Goal: Task Accomplishment & Management: Manage account settings

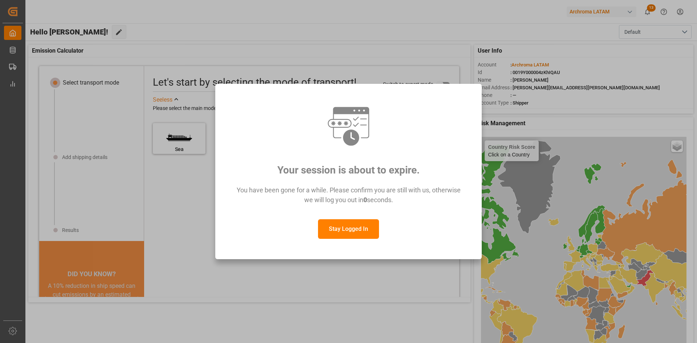
click at [362, 225] on button "Stay Logged In" at bounding box center [348, 229] width 61 height 20
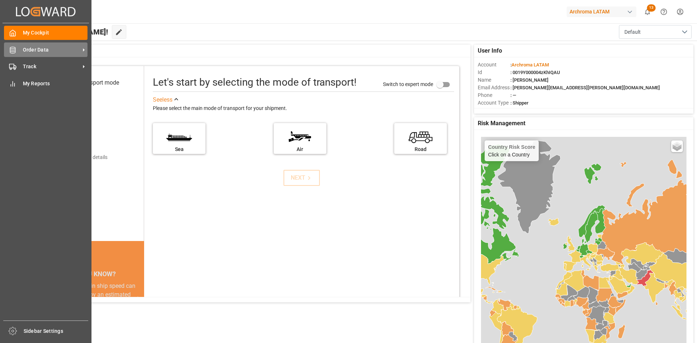
click at [52, 50] on span "Order Data" at bounding box center [51, 50] width 57 height 8
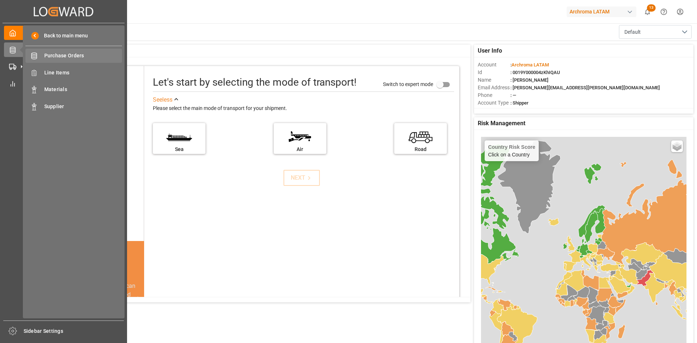
click at [55, 53] on span "Purchase Orders" at bounding box center [83, 56] width 78 height 8
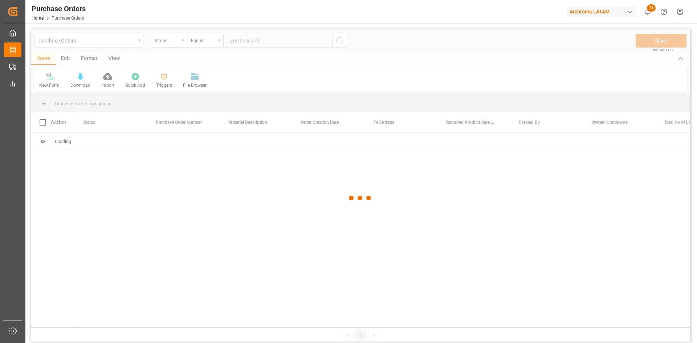
click at [139, 42] on div at bounding box center [360, 198] width 659 height 339
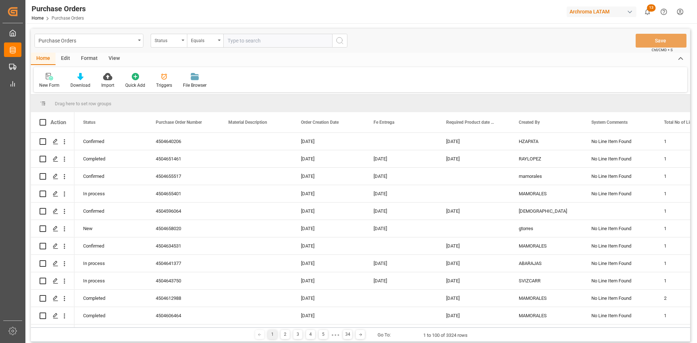
click at [139, 41] on div "Purchase Orders" at bounding box center [88, 41] width 109 height 14
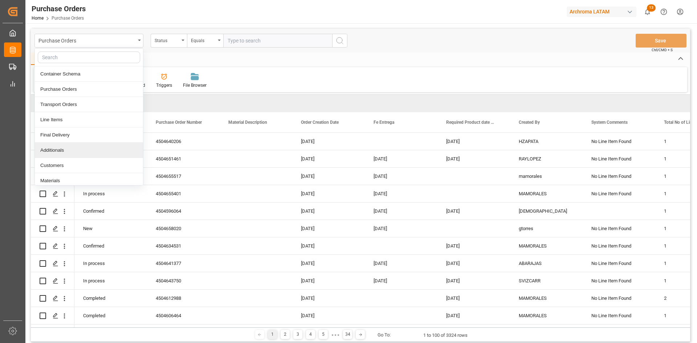
click at [79, 150] on div "Additionals" at bounding box center [89, 150] width 108 height 15
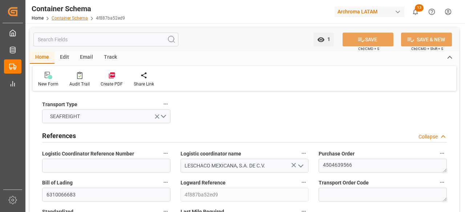
type input "0"
type input "3"
type input "1"
type input "2"
type input "2200"
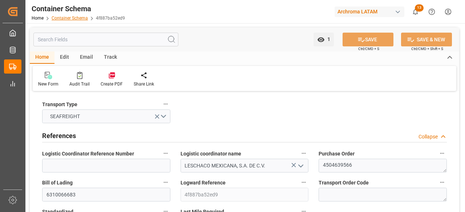
type input "2200"
type input "Maersk"
type input "Maersk Line AS"
type input "USIMV"
type input "PECLL"
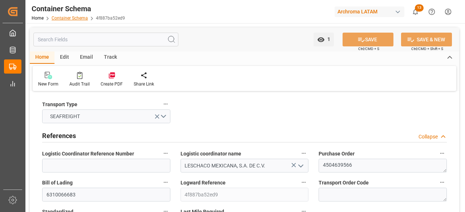
type input "PECLL"
type input "04.08.2025 00:00"
type input "[DATE]"
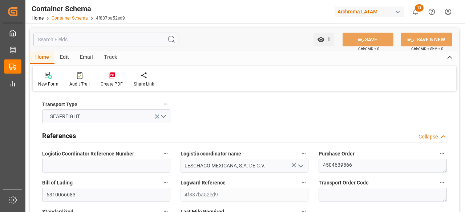
type input "03.08.2025 11:00"
type input "22.08.2025 00:00"
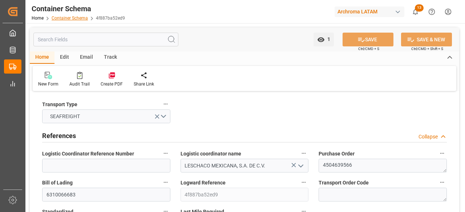
click at [76, 19] on link "Container Schema" at bounding box center [70, 18] width 36 height 5
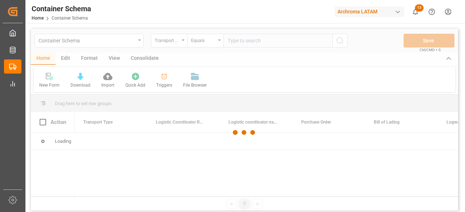
click at [138, 43] on div at bounding box center [244, 133] width 427 height 208
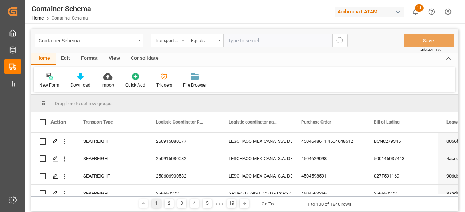
click at [138, 43] on div "Container Schema" at bounding box center [88, 41] width 109 height 14
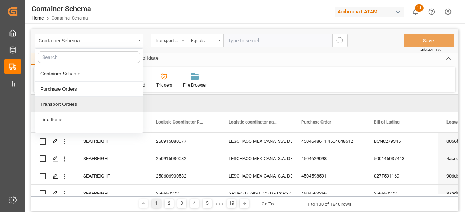
click at [89, 103] on div "Transport Orders" at bounding box center [89, 104] width 108 height 15
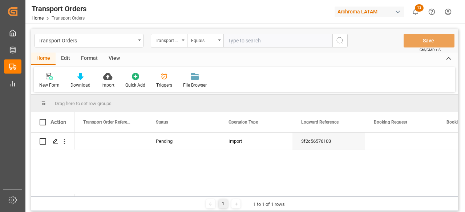
click at [138, 44] on div "Transport Orders" at bounding box center [88, 41] width 109 height 14
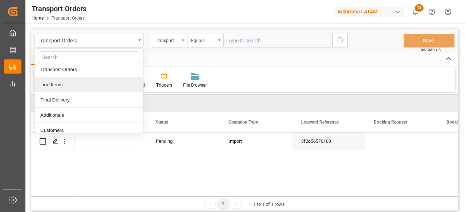
scroll to position [35, 0]
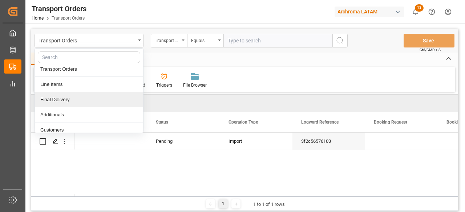
click at [60, 95] on div "Final Delivery" at bounding box center [89, 99] width 108 height 15
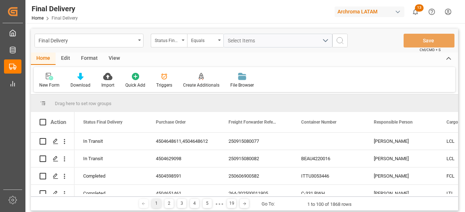
click at [68, 59] on div "Edit" at bounding box center [66, 59] width 20 height 12
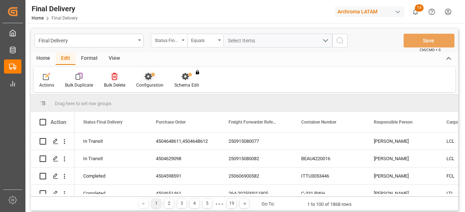
click at [148, 79] on icon at bounding box center [147, 76] width 7 height 7
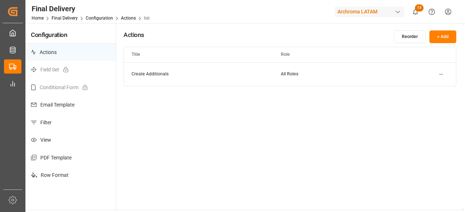
click at [51, 98] on p "Email Template" at bounding box center [70, 105] width 90 height 18
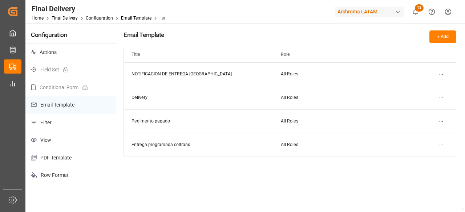
click at [441, 77] on html "Created by potrace 1.15, written by Peter Selinger 2001-2017 Created by potrace…" at bounding box center [232, 106] width 465 height 212
click at [421, 89] on div "Edit" at bounding box center [427, 89] width 37 height 10
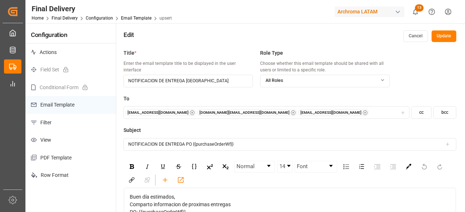
click at [334, 114] on div "maria.piranquive@leschaco.com impdesk.pe@archroma.com dalia.gutierrez@leschaco.…" at bounding box center [266, 112] width 282 height 7
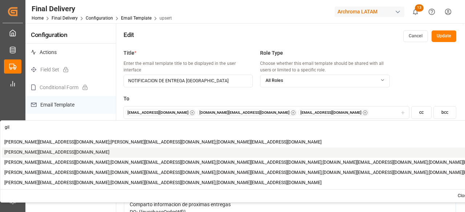
type input "gil"
click at [46, 152] on span "gilberto.mendoza@archroma.com" at bounding box center [56, 153] width 105 height 7
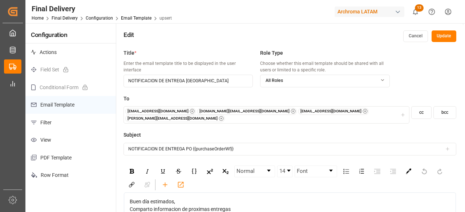
click at [448, 33] on button "Update" at bounding box center [443, 36] width 25 height 12
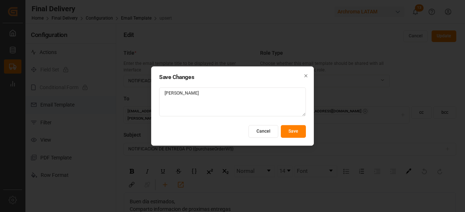
type textarea "falto gil"
click at [290, 135] on button "Save" at bounding box center [293, 131] width 25 height 13
